Goal: Task Accomplishment & Management: Complete application form

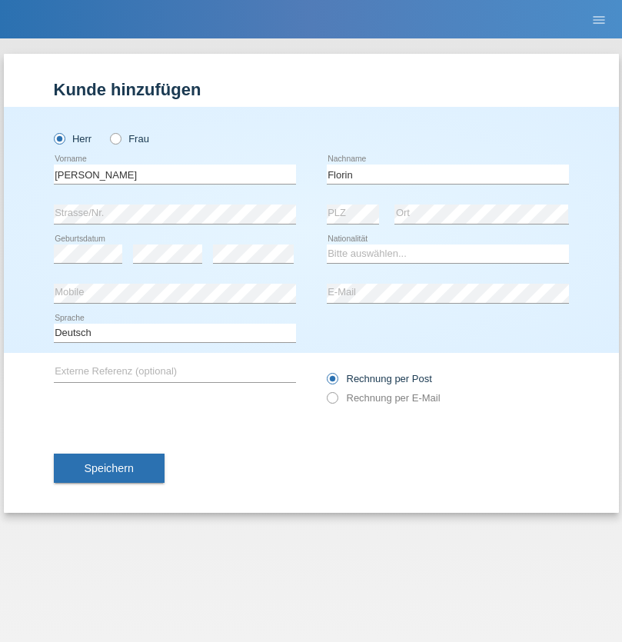
type input "Florin"
select select "RO"
select select "C"
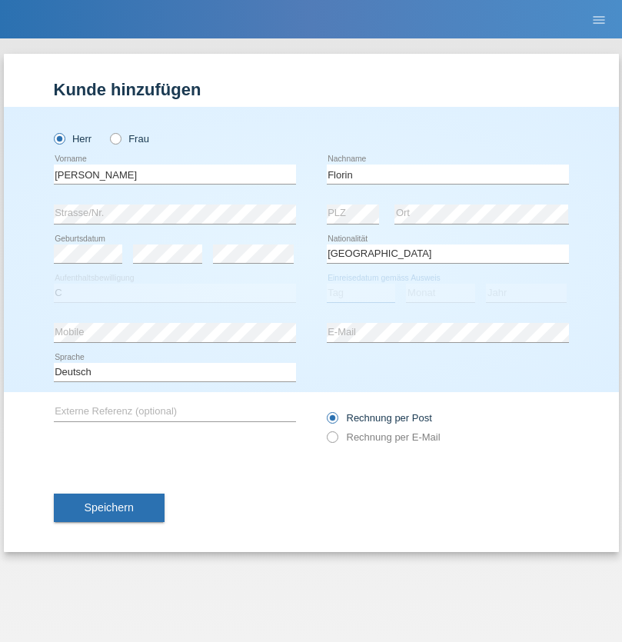
select select "29"
select select "02"
select select "2021"
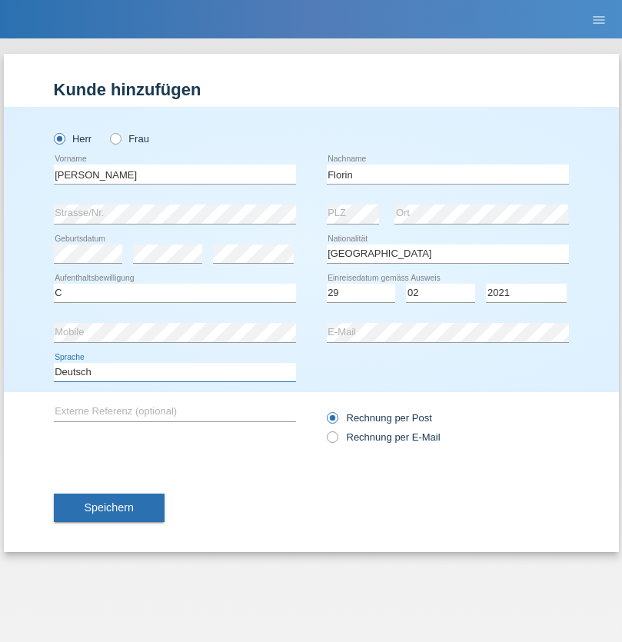
select select "en"
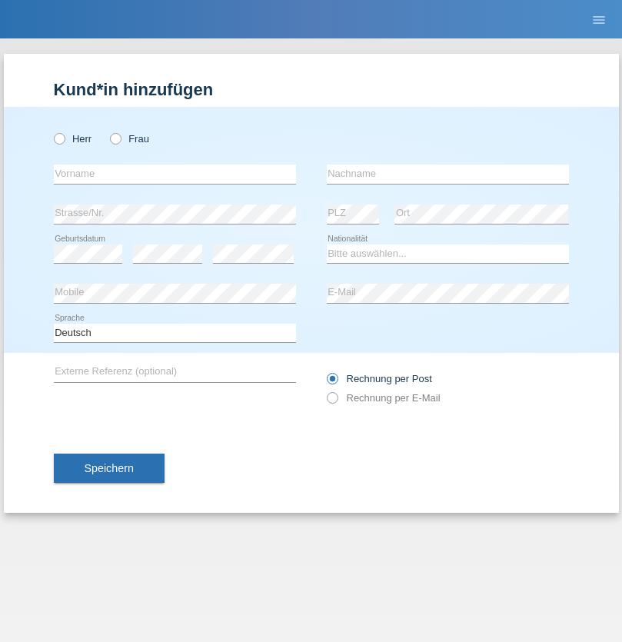
radio input "true"
click at [174, 174] on input "text" at bounding box center [175, 173] width 242 height 19
type input "Ruth"
click at [447, 174] on input "text" at bounding box center [448, 173] width 242 height 19
type input "Krebs"
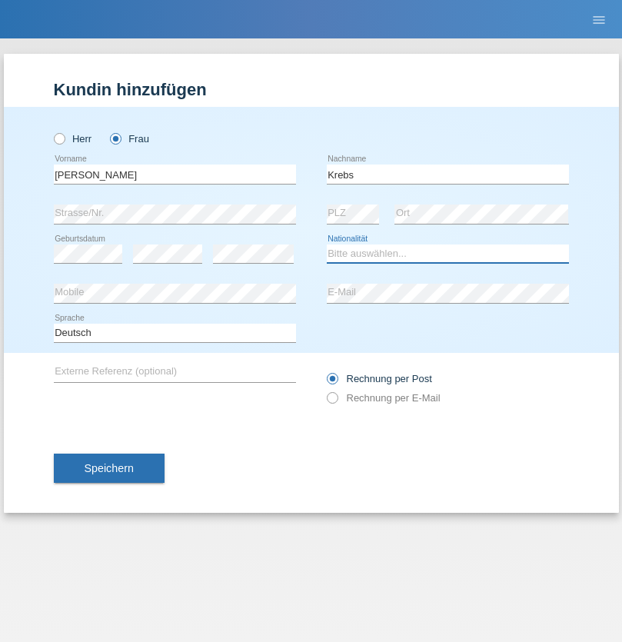
select select "CH"
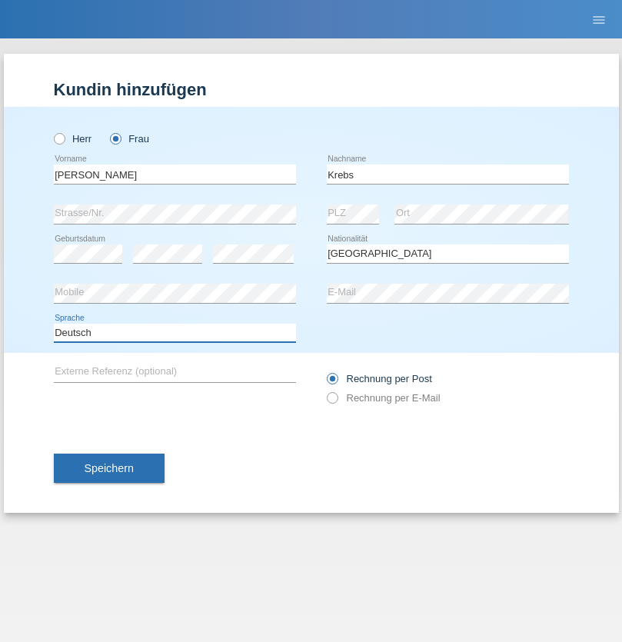
select select "en"
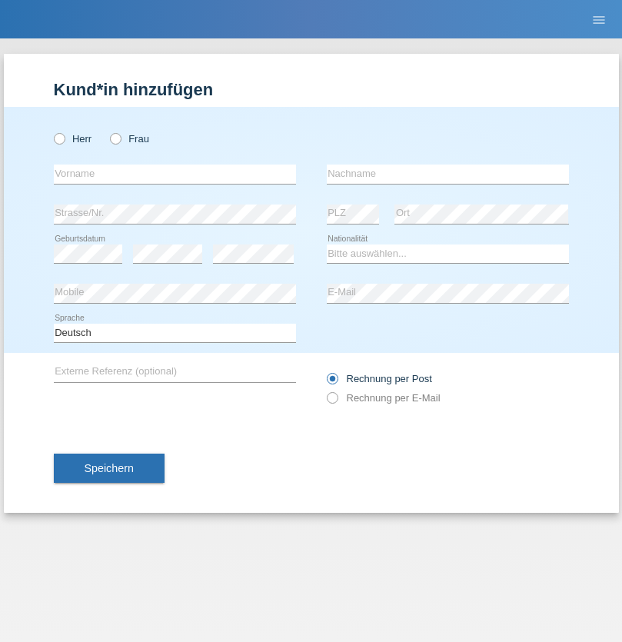
radio input "true"
click at [174, 174] on input "text" at bounding box center [175, 173] width 242 height 19
type input "Qovanaj"
click at [447, 174] on input "text" at bounding box center [448, 173] width 242 height 19
type input "Shaban"
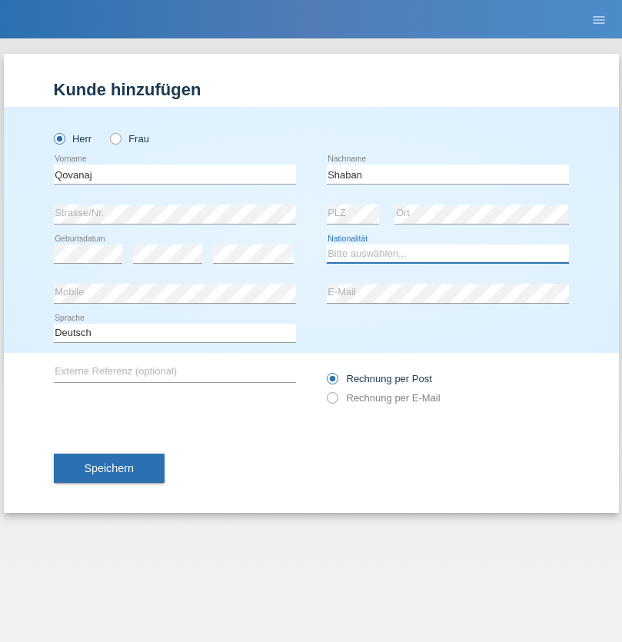
select select "CH"
radio input "true"
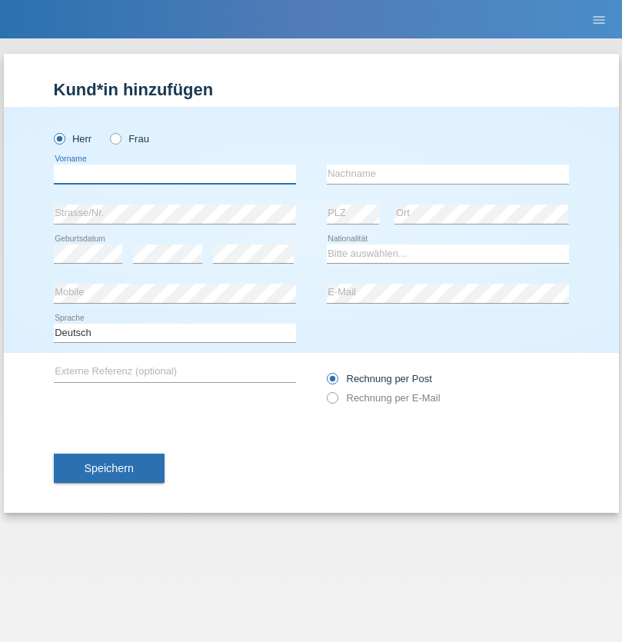
click at [174, 174] on input "text" at bounding box center [175, 173] width 242 height 19
type input "Sebo"
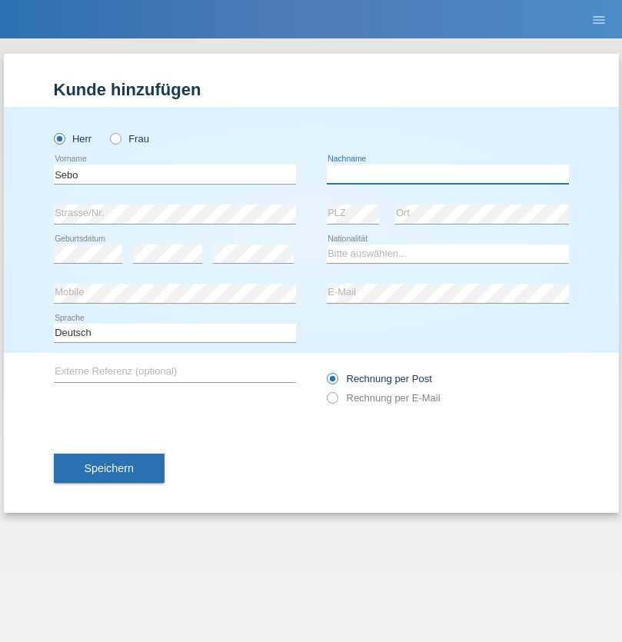
click at [447, 174] on input "text" at bounding box center [448, 173] width 242 height 19
type input "Aladar"
select select "HU"
select select "C"
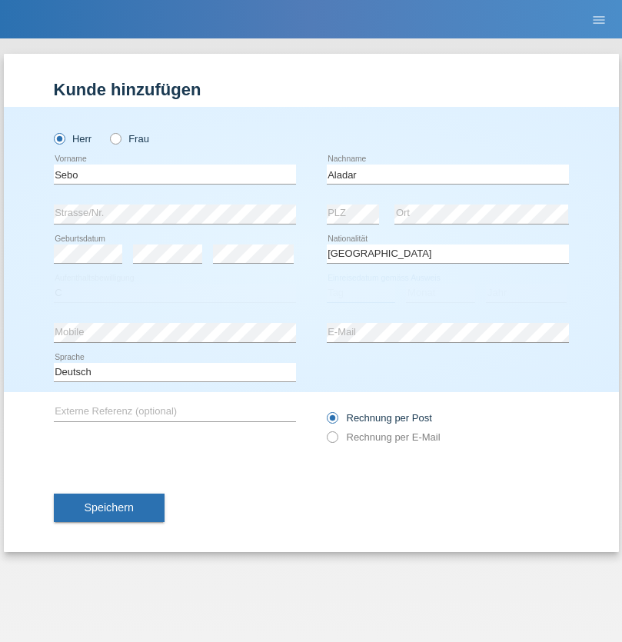
select select "02"
select select "06"
select select "1982"
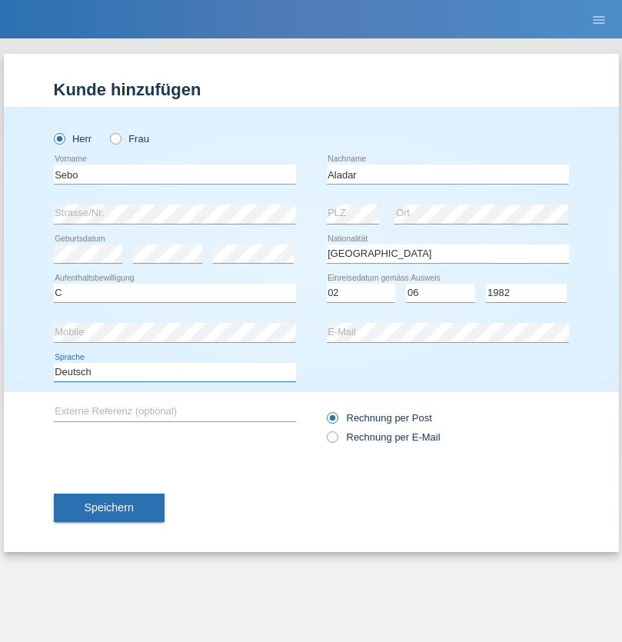
select select "en"
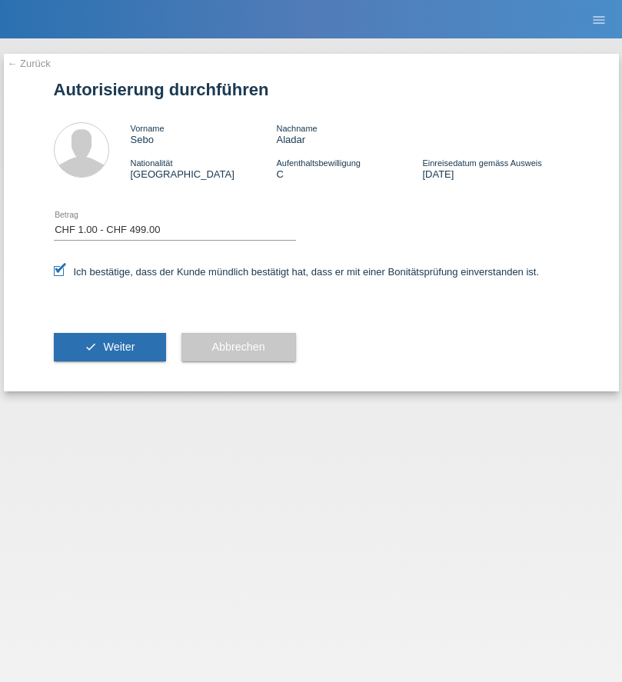
select select "1"
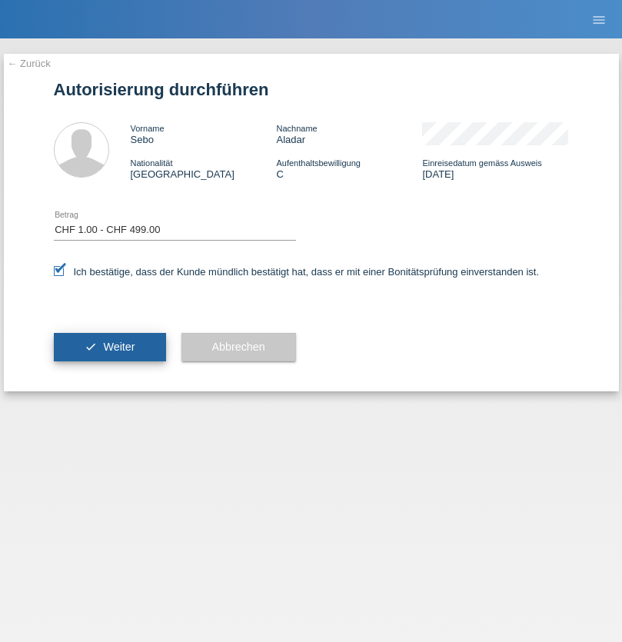
click at [109, 347] on span "Weiter" at bounding box center [119, 347] width 32 height 12
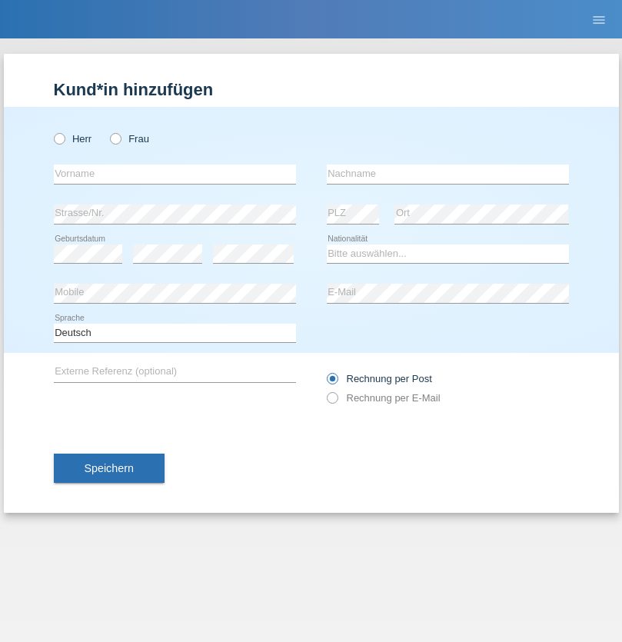
radio input "true"
click at [174, 174] on input "text" at bounding box center [175, 173] width 242 height 19
type input "[PERSON_NAME]"
click at [447, 174] on input "text" at bounding box center [448, 173] width 242 height 19
type input "löffel"
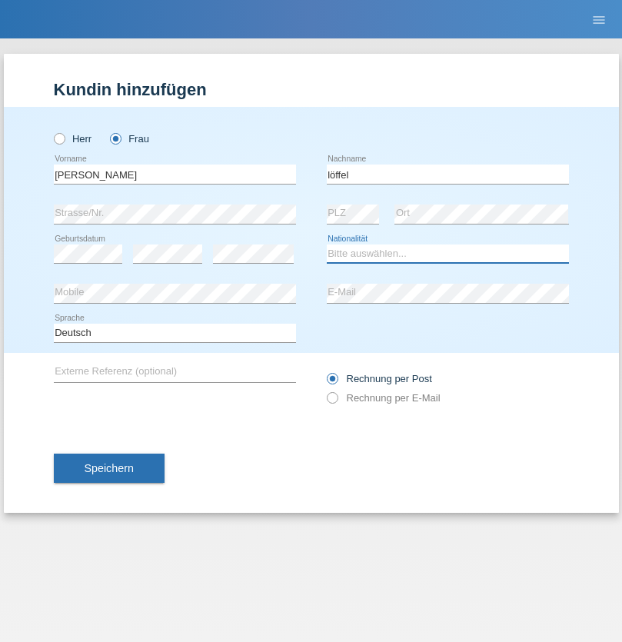
select select "CH"
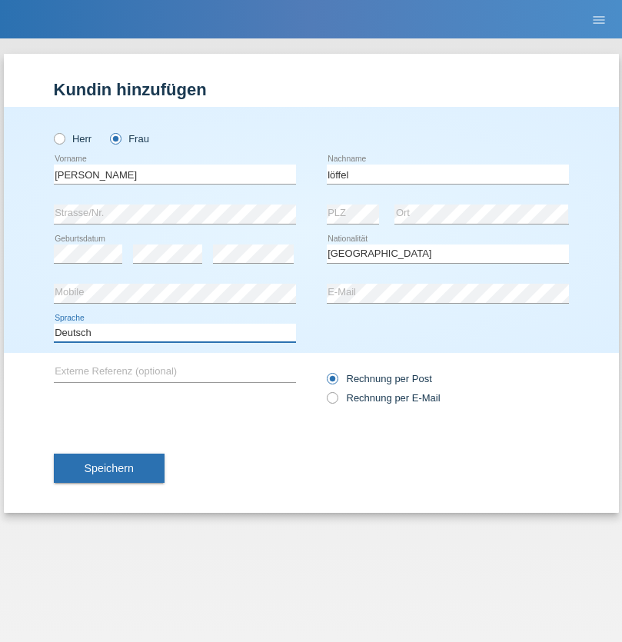
select select "en"
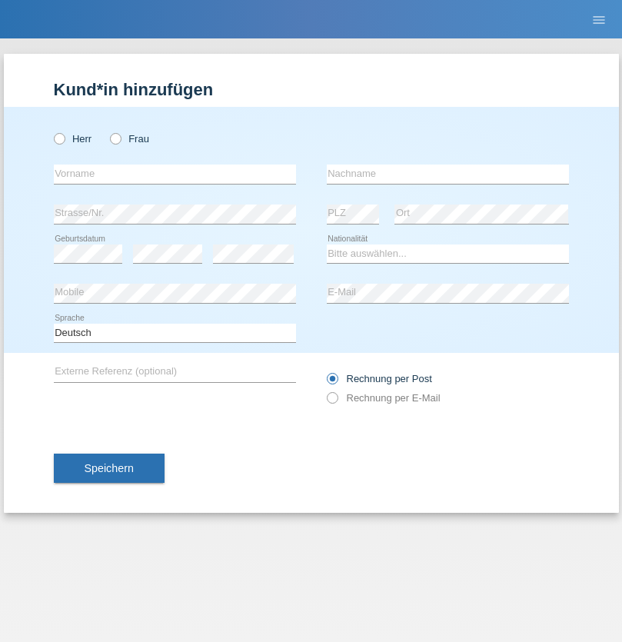
radio input "true"
click at [174, 174] on input "text" at bounding box center [175, 173] width 242 height 19
type input "Matusa"
click at [447, 174] on input "text" at bounding box center [448, 173] width 242 height 19
type input "Marian valentin"
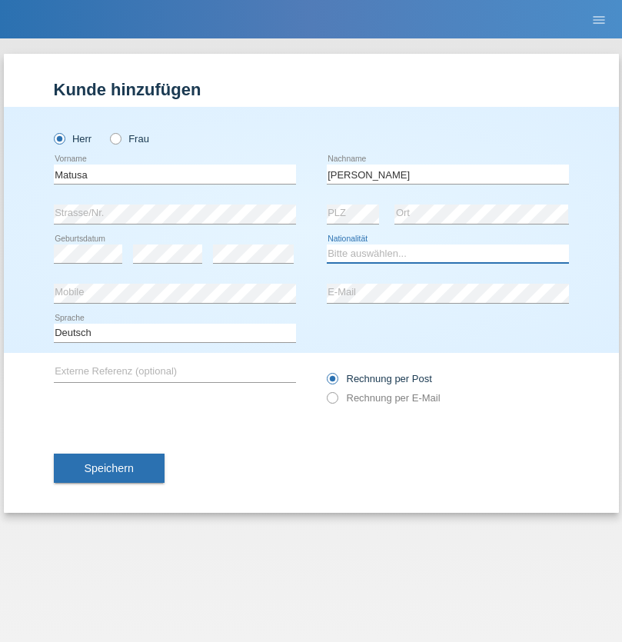
select select "RO"
select select "C"
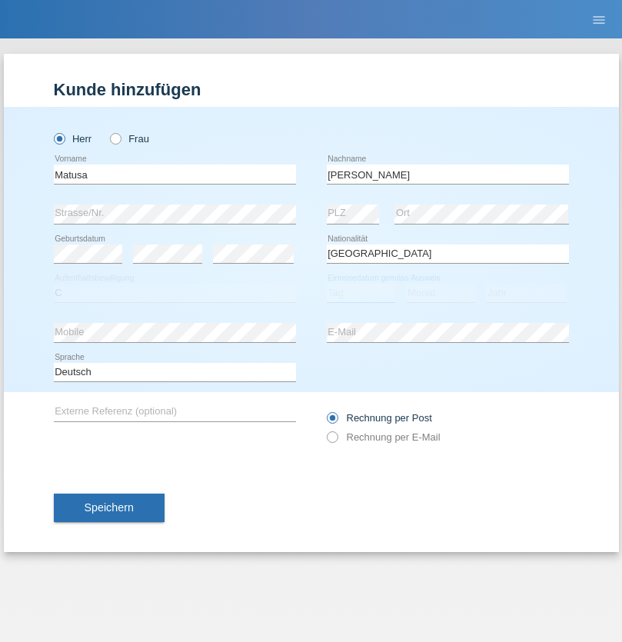
select select "01"
select select "06"
select select "2016"
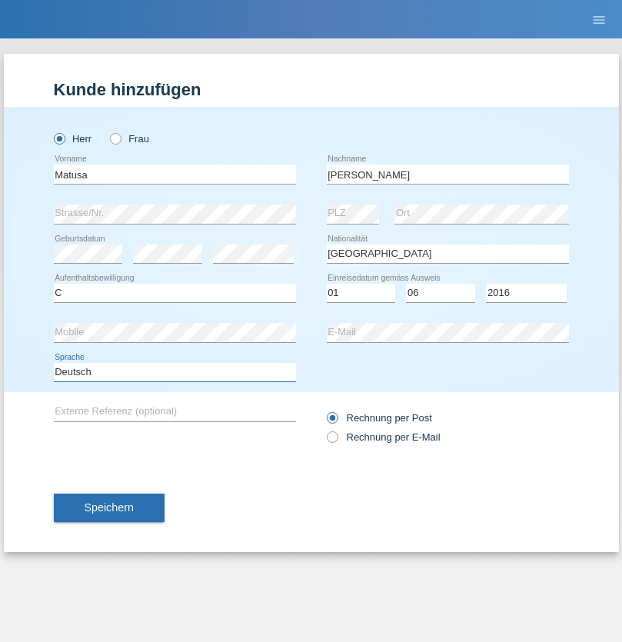
select select "en"
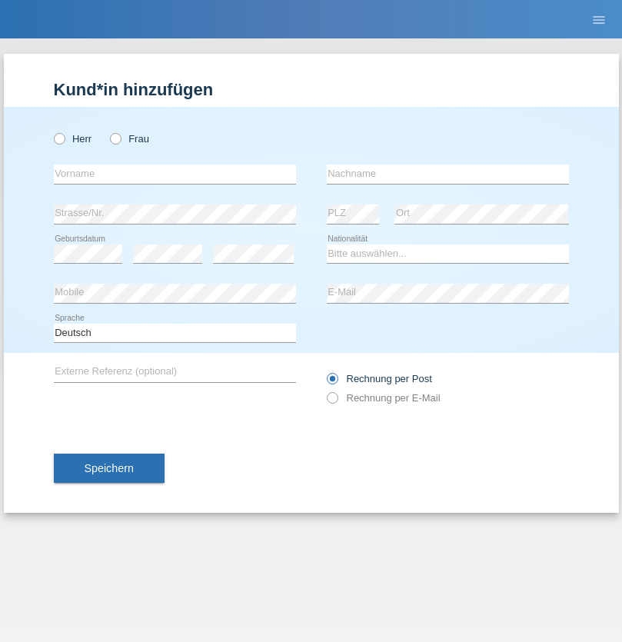
radio input "true"
click at [174, 174] on input "text" at bounding box center [175, 173] width 242 height 19
type input "Cedric"
click at [447, 174] on input "text" at bounding box center [448, 173] width 242 height 19
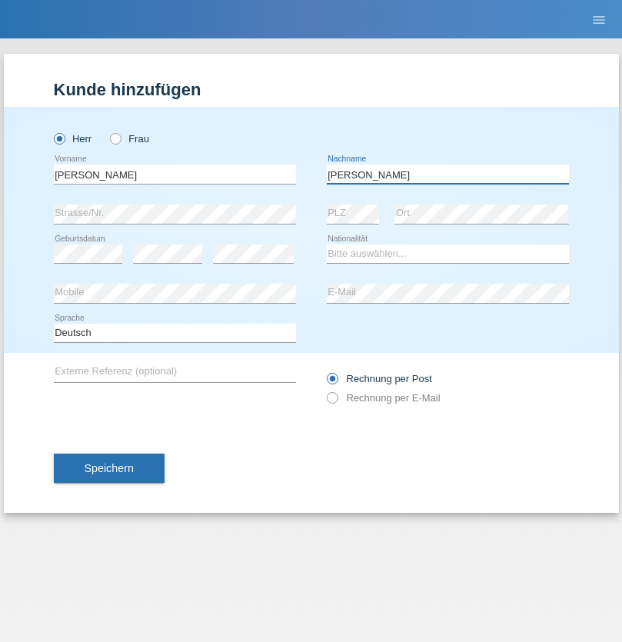
type input "Keller"
select select "CH"
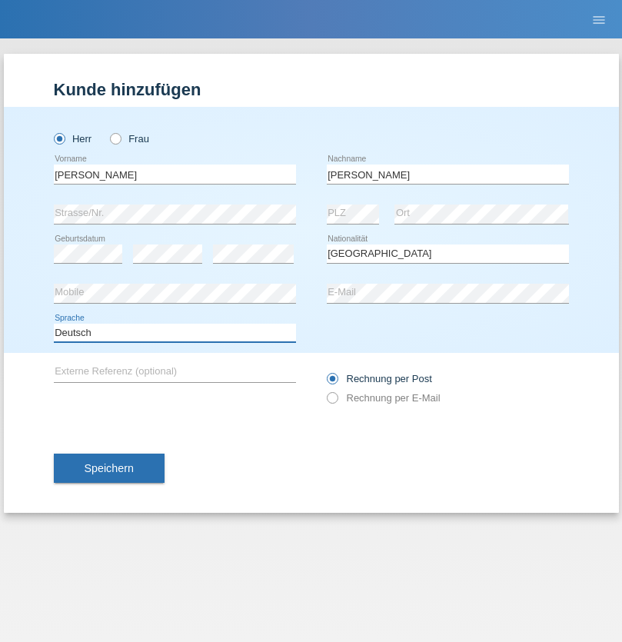
select select "en"
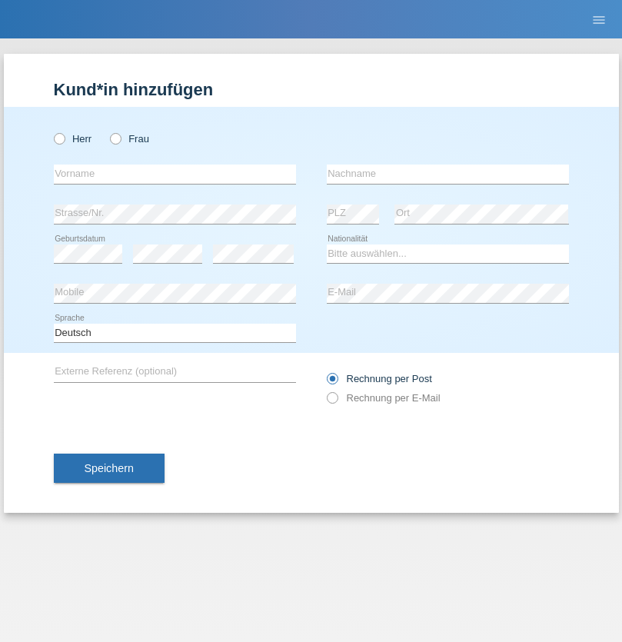
radio input "true"
click at [174, 174] on input "text" at bounding box center [175, 173] width 242 height 19
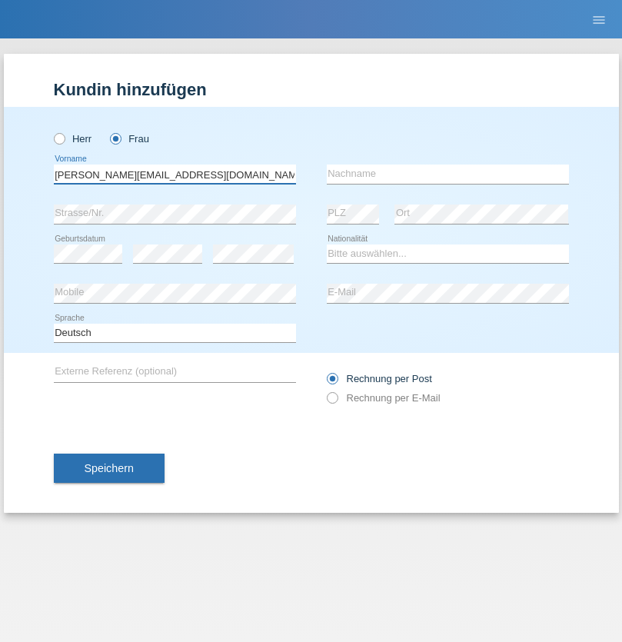
type input "Jasmine.hylaj@gmail.com"
click at [447, 174] on input "text" at bounding box center [448, 173] width 242 height 19
type input "Hylaj"
select select "CH"
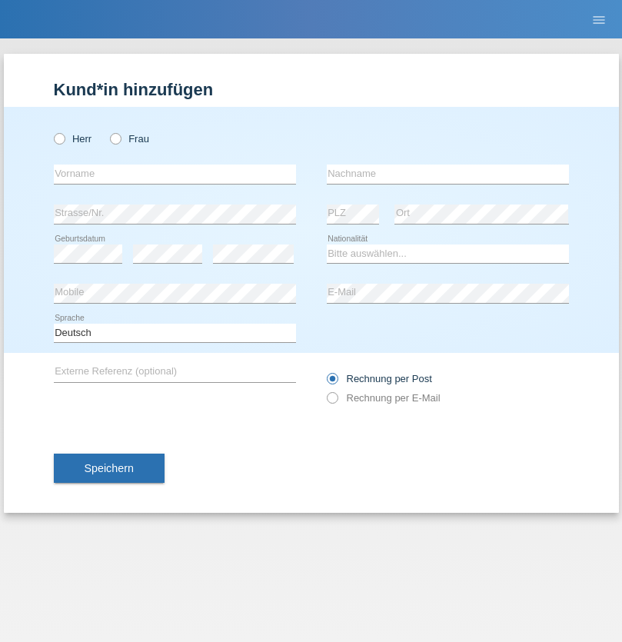
radio input "true"
click at [174, 174] on input "text" at bounding box center [175, 173] width 242 height 19
type input "luka"
click at [447, 174] on input "text" at bounding box center [448, 173] width 242 height 19
type input "kocic"
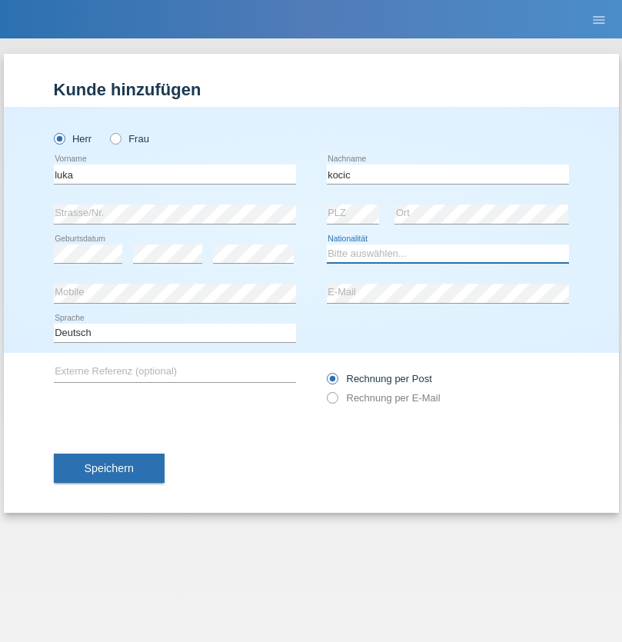
select select "RS"
select select "C"
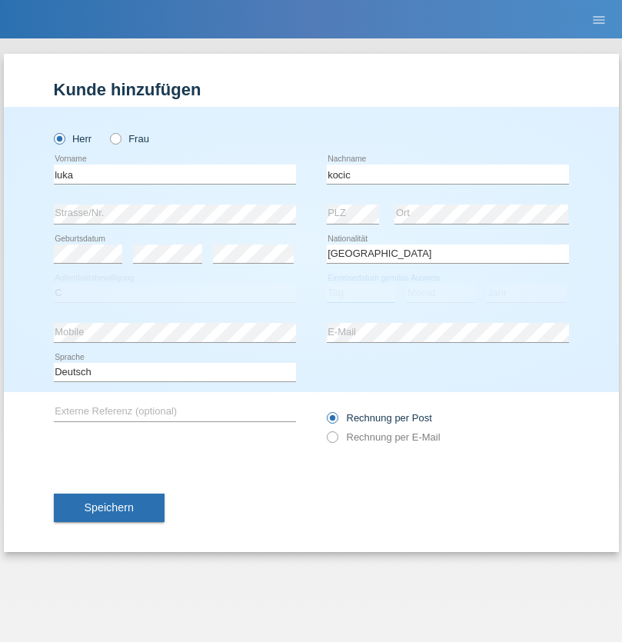
select select "21"
select select "04"
select select "1999"
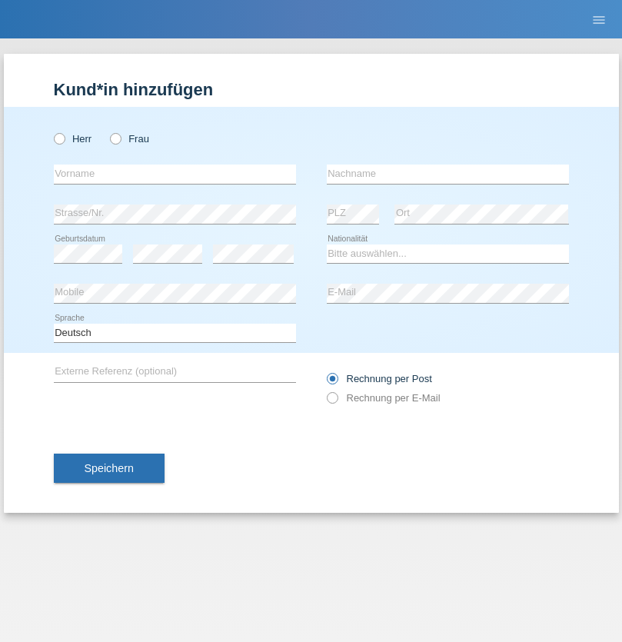
radio input "true"
click at [174, 174] on input "text" at bounding box center [175, 173] width 242 height 19
type input "Marian"
click at [447, 174] on input "text" at bounding box center [448, 173] width 242 height 19
type input "Matusa"
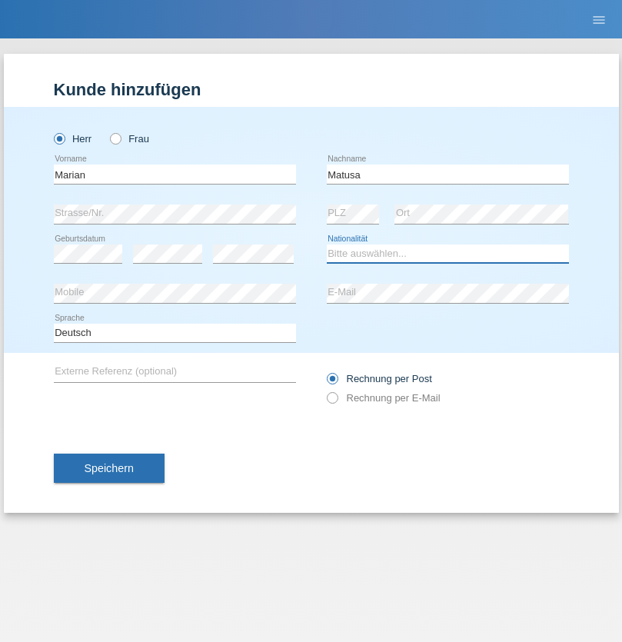
select select "RO"
select select "C"
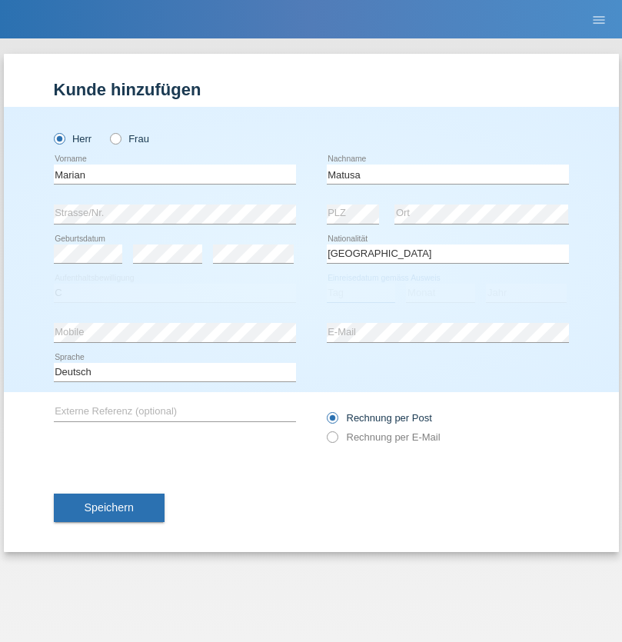
select select "01"
select select "06"
select select "2016"
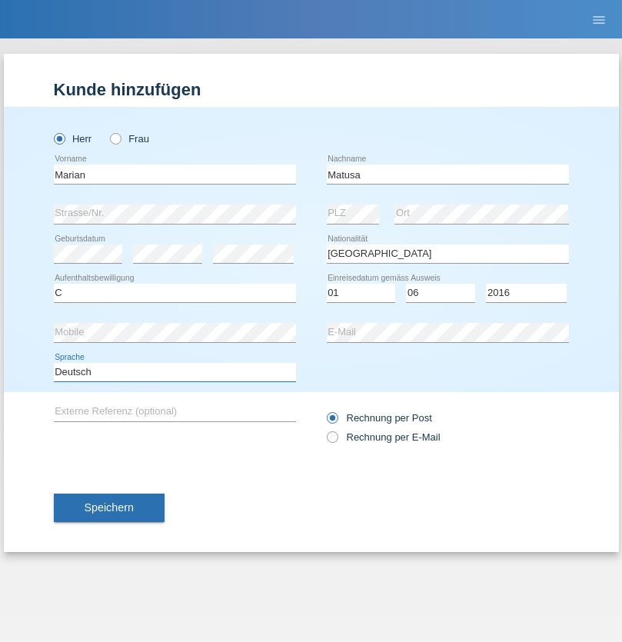
select select "en"
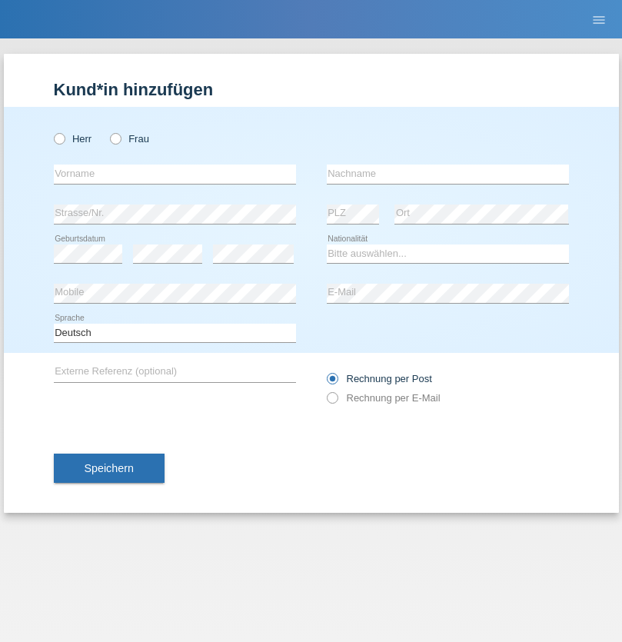
radio input "true"
click at [174, 174] on input "text" at bounding box center [175, 173] width 242 height 19
type input "[PERSON_NAME]"
click at [447, 174] on input "text" at bounding box center [448, 173] width 242 height 19
type input "Weinlein"
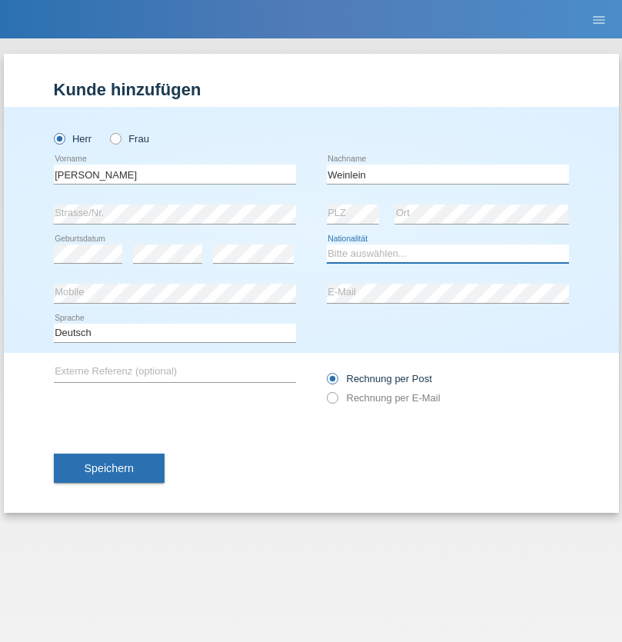
select select "CH"
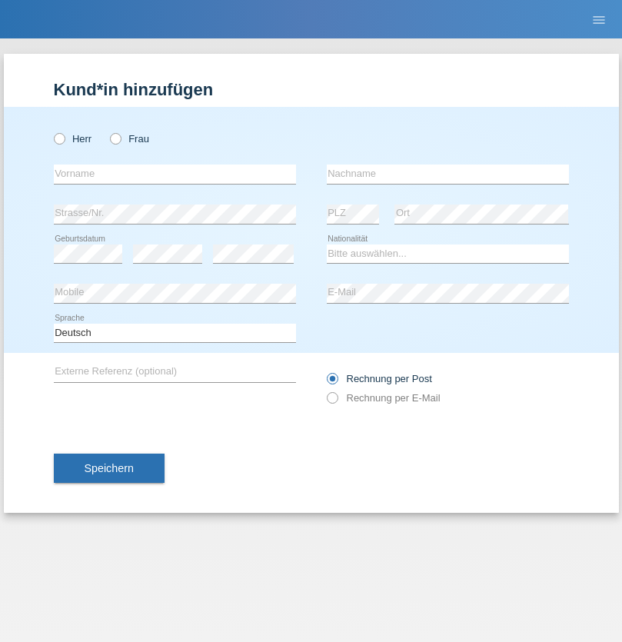
radio input "true"
click at [174, 174] on input "text" at bounding box center [175, 173] width 242 height 19
type input "Jashari lmeri"
click at [447, 174] on input "text" at bounding box center [448, 173] width 242 height 19
type input "Rabije"
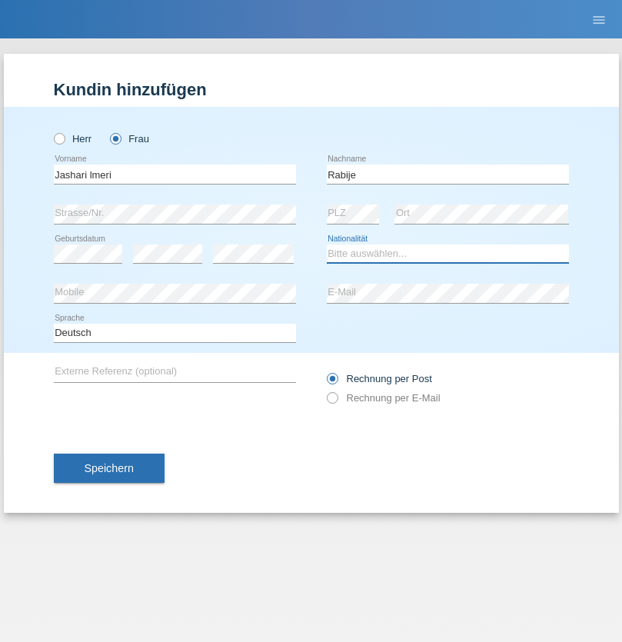
select select "CH"
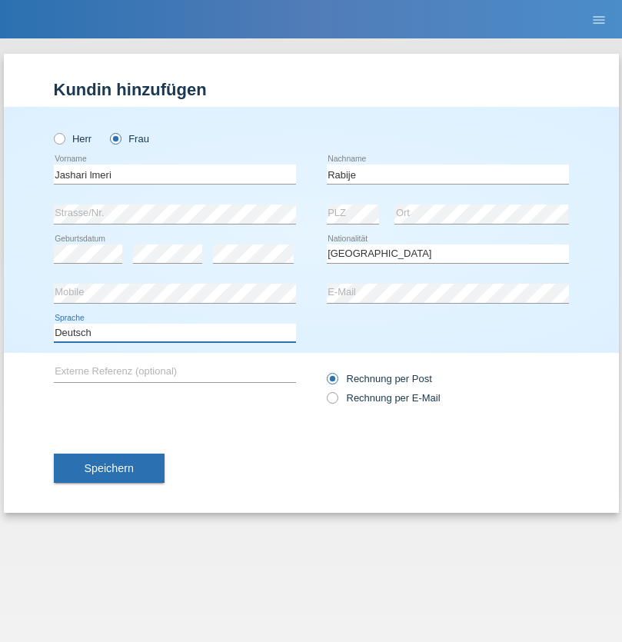
select select "en"
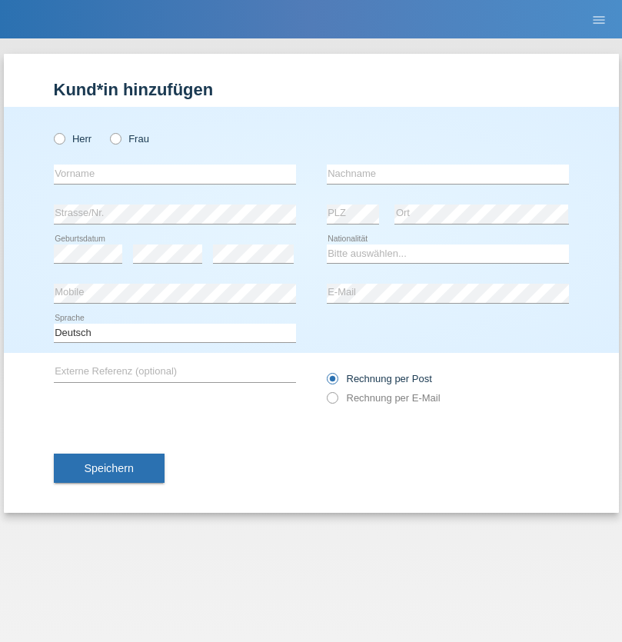
radio input "true"
click at [174, 174] on input "text" at bounding box center [175, 173] width 242 height 19
type input "firat"
click at [447, 174] on input "text" at bounding box center [448, 173] width 242 height 19
type input "kara"
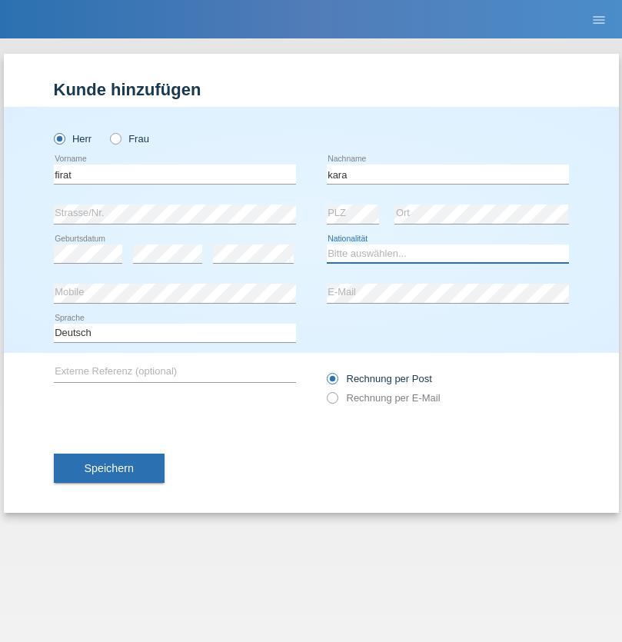
select select "CH"
radio input "true"
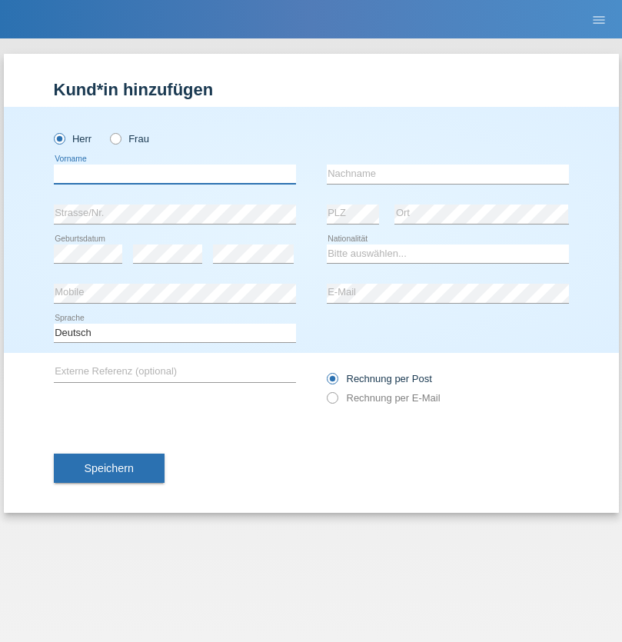
click at [174, 174] on input "text" at bounding box center [175, 173] width 242 height 19
type input "Gigov"
click at [447, 174] on input "text" at bounding box center [448, 173] width 242 height 19
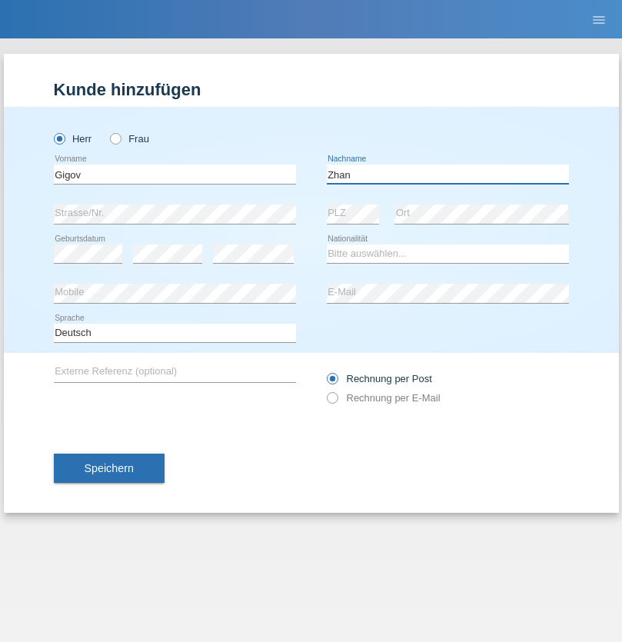
type input "Zhan"
select select "BG"
select select "C"
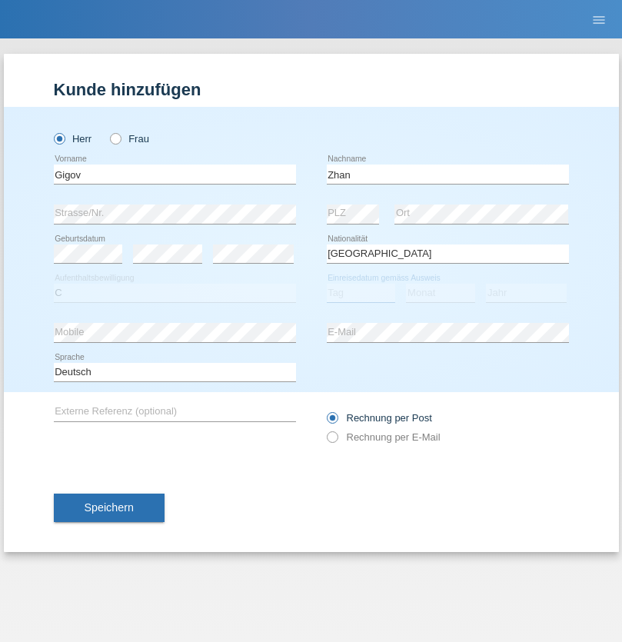
select select "23"
select select "10"
select select "2021"
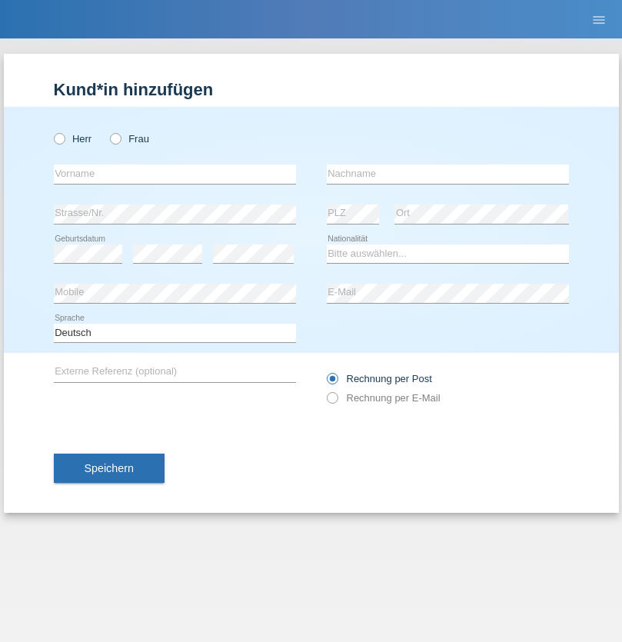
radio input "true"
click at [174, 174] on input "text" at bounding box center [175, 173] width 242 height 19
type input "Amand"
click at [447, 174] on input "text" at bounding box center [448, 173] width 242 height 19
type input "Pires"
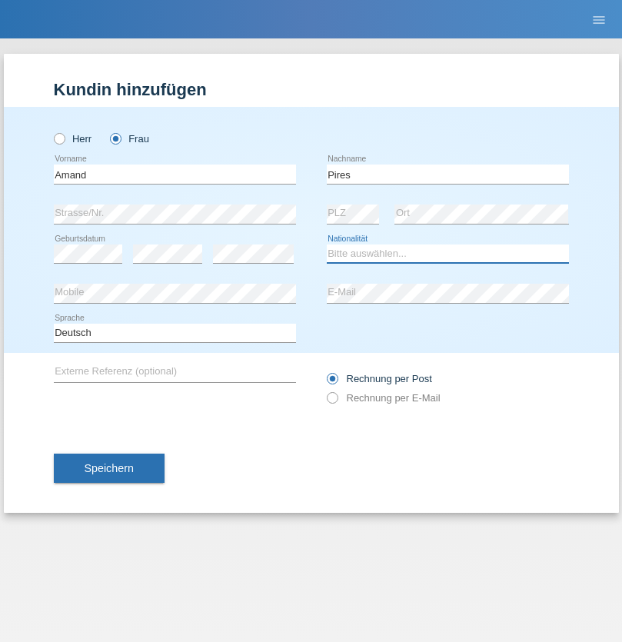
select select "CH"
radio input "true"
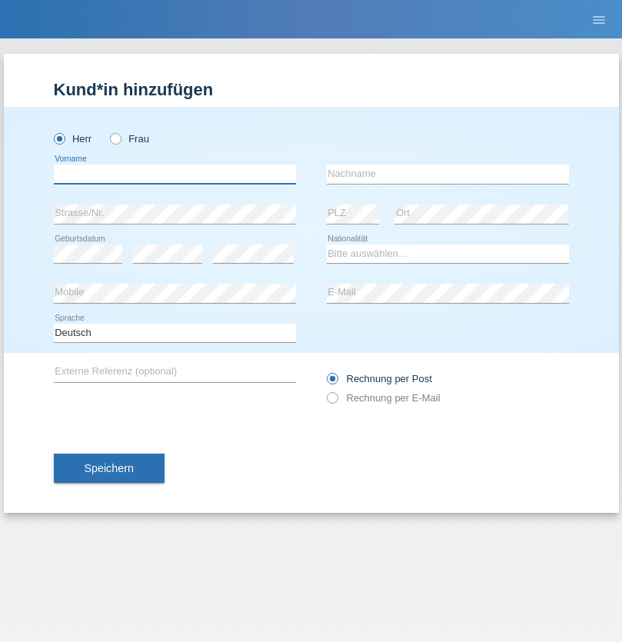
click at [174, 174] on input "text" at bounding box center [175, 173] width 242 height 19
type input "[PERSON_NAME]"
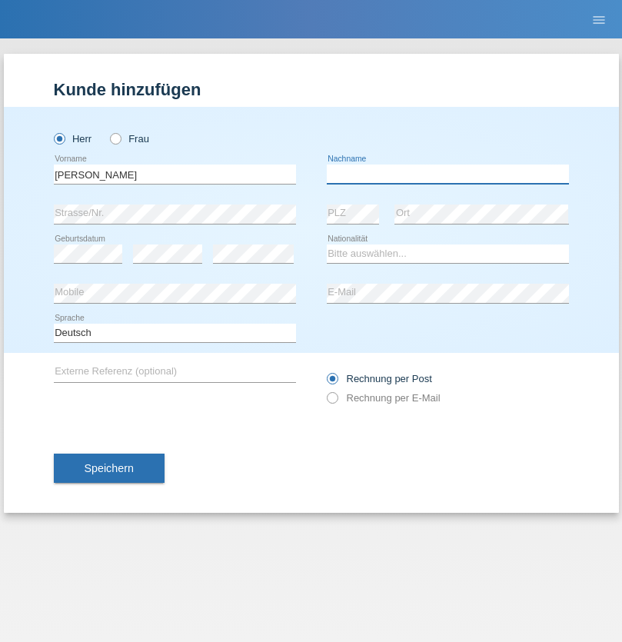
click at [447, 174] on input "text" at bounding box center [448, 173] width 242 height 19
type input "Saidi"
select select "CH"
radio input "true"
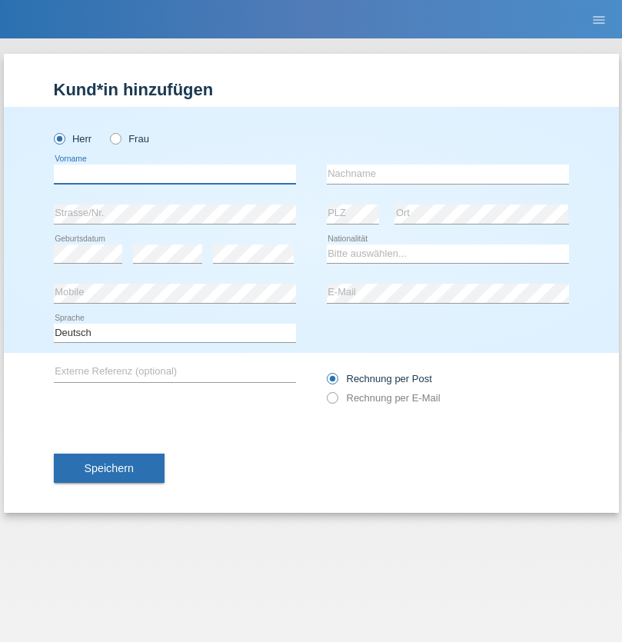
click at [174, 174] on input "text" at bounding box center [175, 173] width 242 height 19
type input "Edinson Maurício"
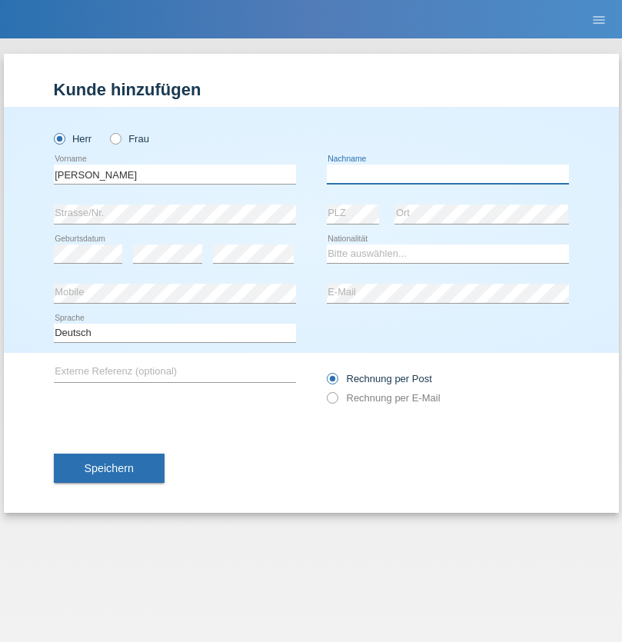
click at [447, 174] on input "text" at bounding box center [448, 173] width 242 height 19
type input "Branquinho Alexander"
select select "PT"
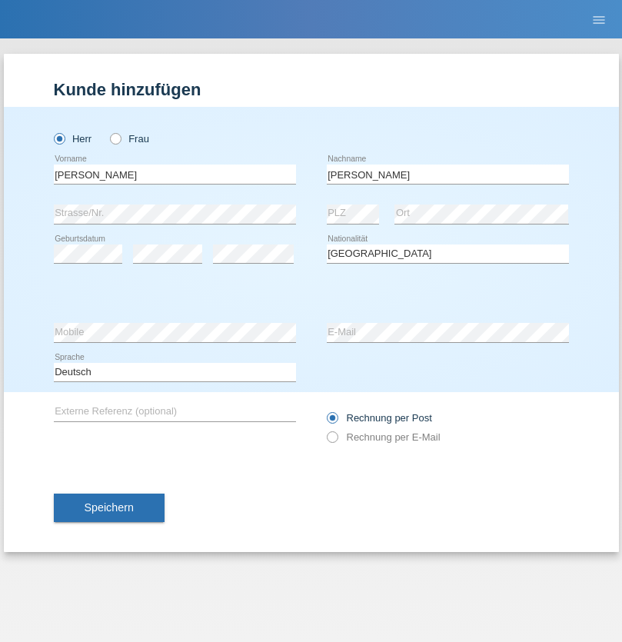
select select "C"
select select "23"
select select "08"
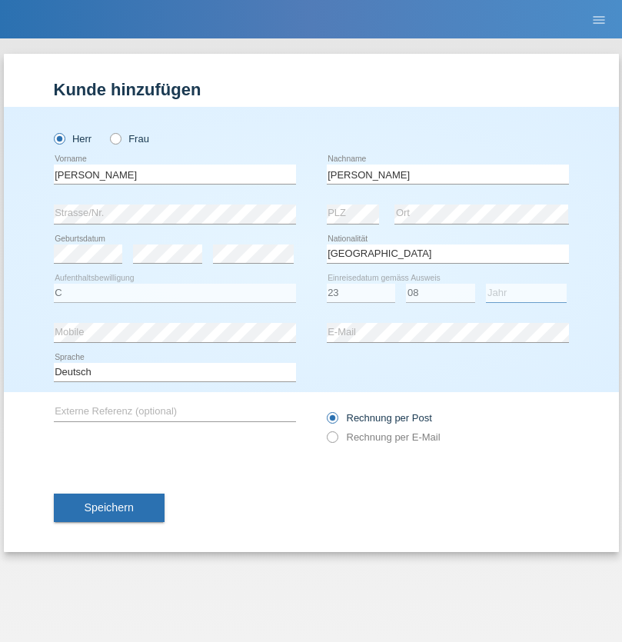
select select "2021"
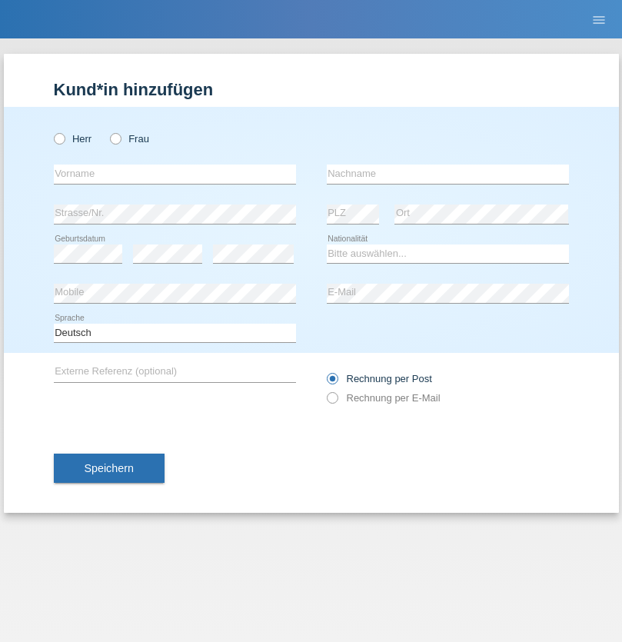
radio input "true"
click at [174, 174] on input "text" at bounding box center [175, 173] width 242 height 19
type input "Luca"
click at [447, 174] on input "text" at bounding box center [448, 173] width 242 height 19
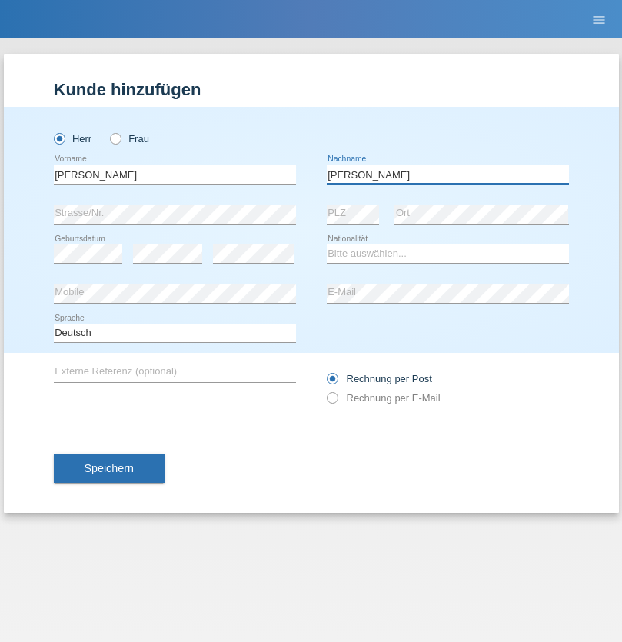
type input "Meier"
select select "CH"
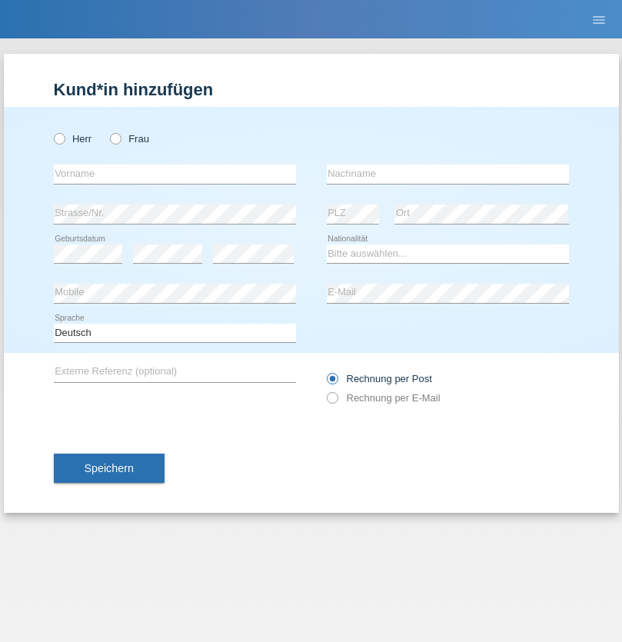
radio input "true"
click at [174, 174] on input "text" at bounding box center [175, 173] width 242 height 19
type input "Szilvia"
click at [447, 174] on input "text" at bounding box center [448, 173] width 242 height 19
type input "Olakh"
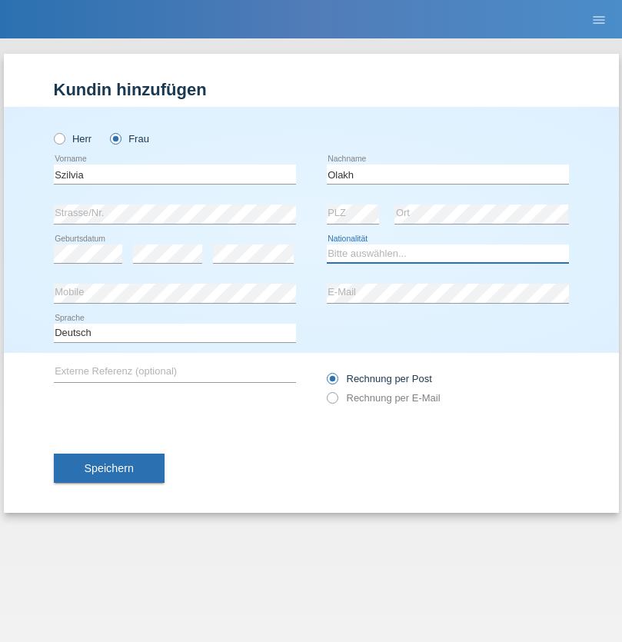
select select "UA"
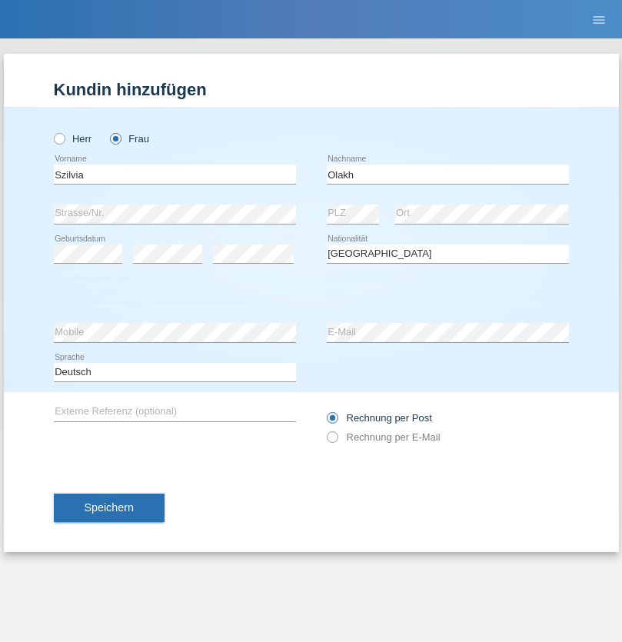
select select "C"
select select "16"
select select "09"
select select "2021"
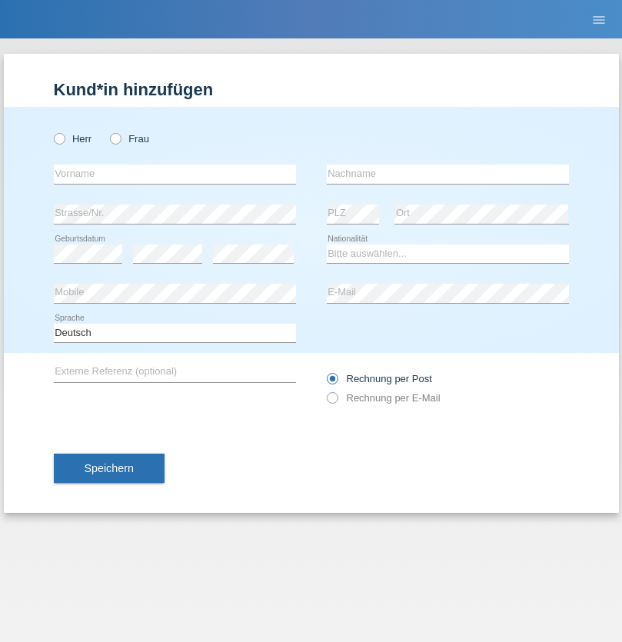
radio input "true"
click at [174, 174] on input "text" at bounding box center [175, 173] width 242 height 19
type input "Asrit"
click at [447, 174] on input "text" at bounding box center [448, 173] width 242 height 19
type input "Kupa"
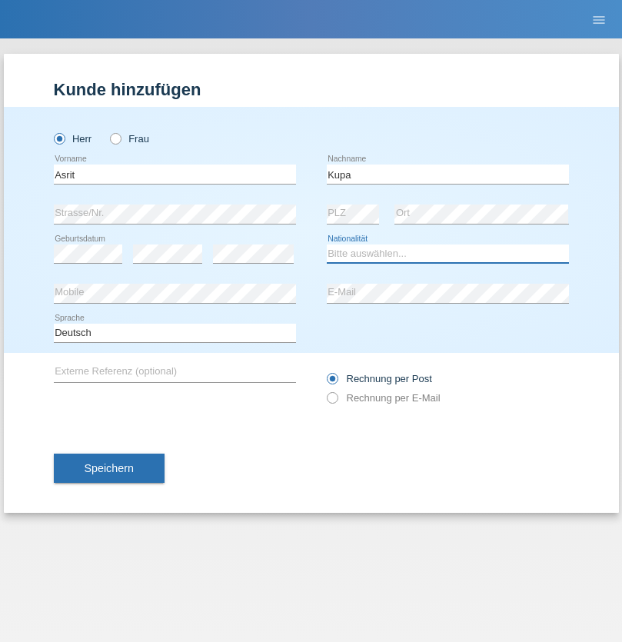
select select "MK"
select select "C"
select select "27"
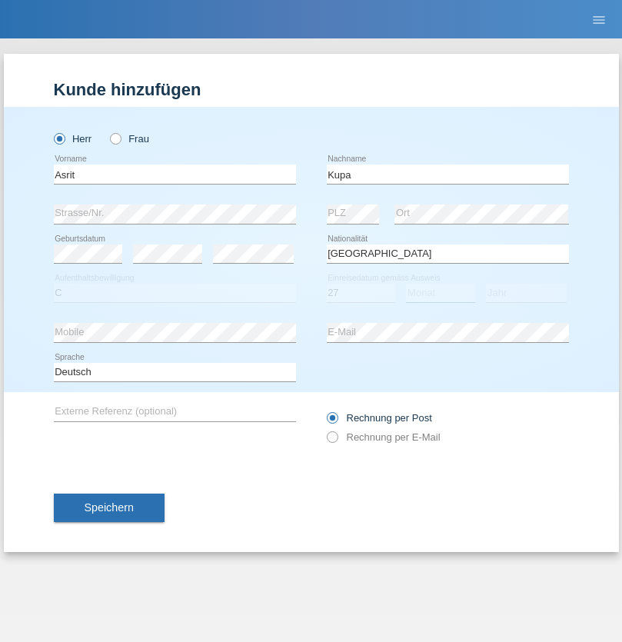
select select "05"
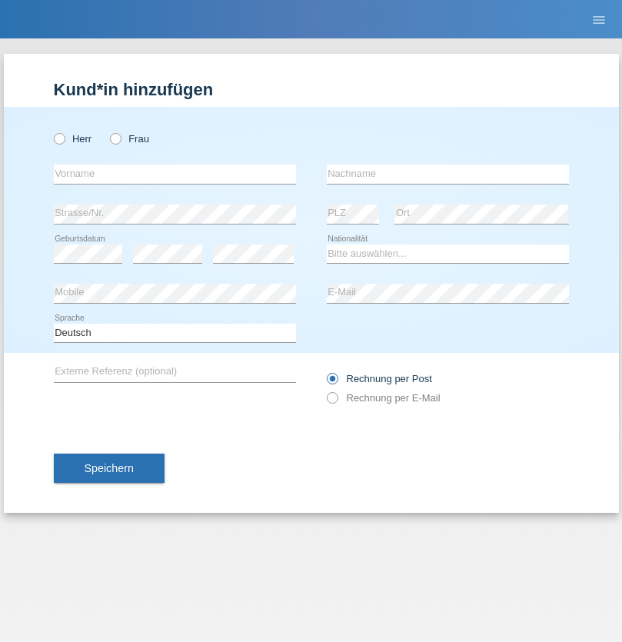
radio input "true"
click at [174, 174] on input "text" at bounding box center [175, 173] width 242 height 19
type input "[PERSON_NAME]"
click at [447, 174] on input "text" at bounding box center [448, 173] width 242 height 19
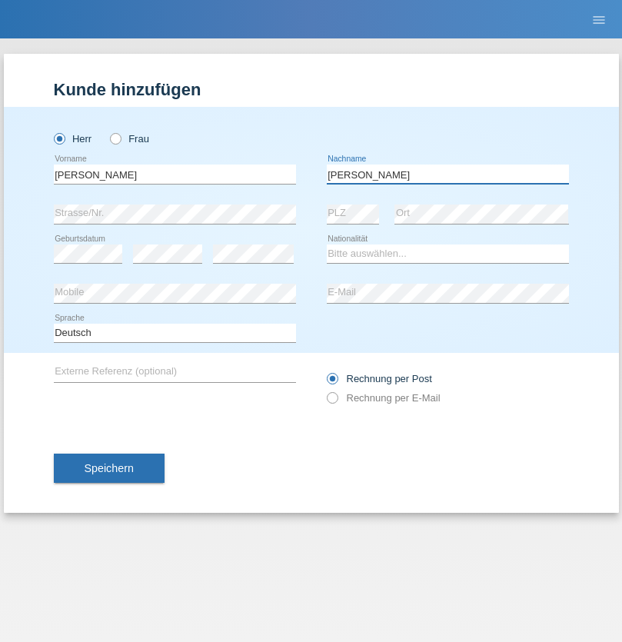
type input "[PERSON_NAME]"
select select "SY"
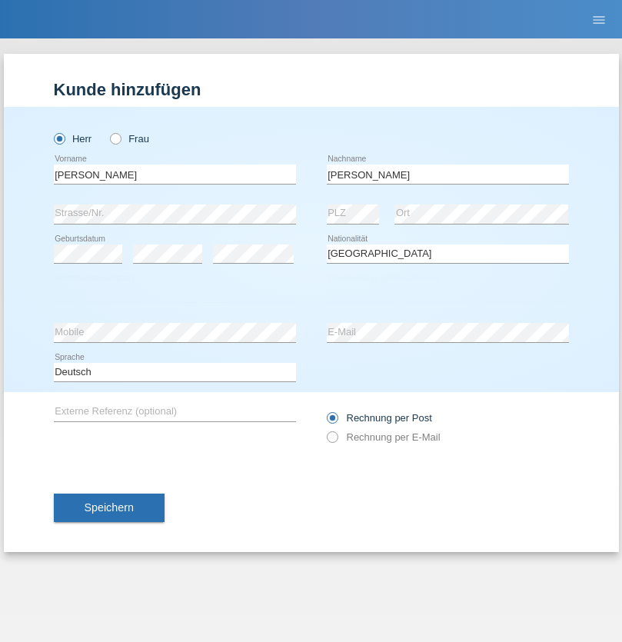
select select "C"
select select "16"
select select "09"
select select "2021"
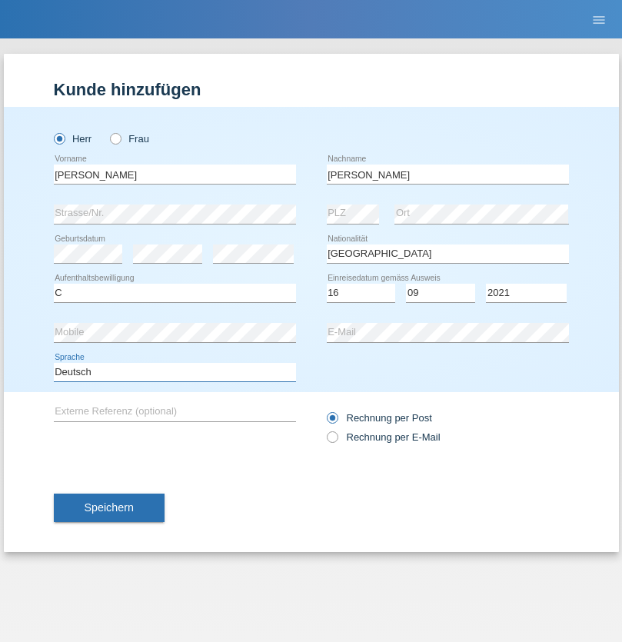
select select "en"
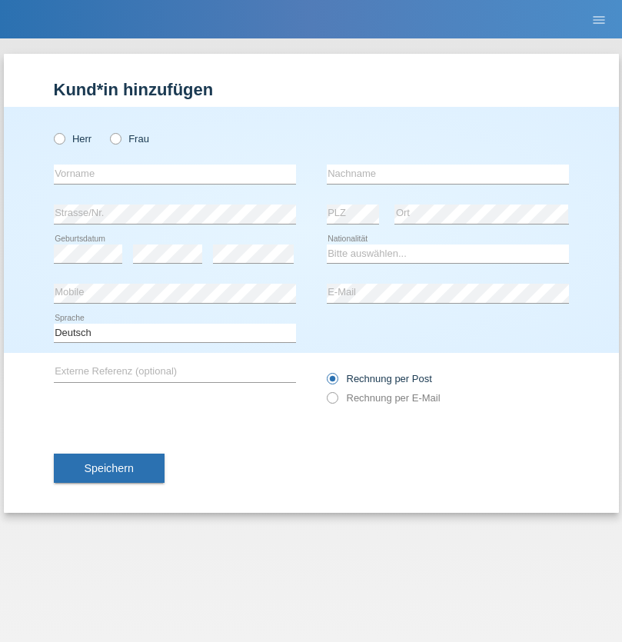
radio input "true"
select select "CH"
radio input "true"
click input "text"
type input "[PERSON_NAME]"
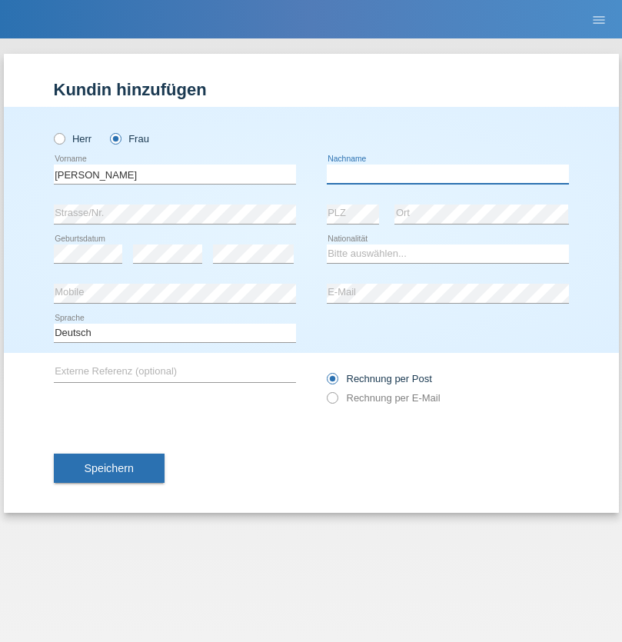
click input "text"
type input "Bacic"
select select "CH"
